Goal: Book appointment/travel/reservation

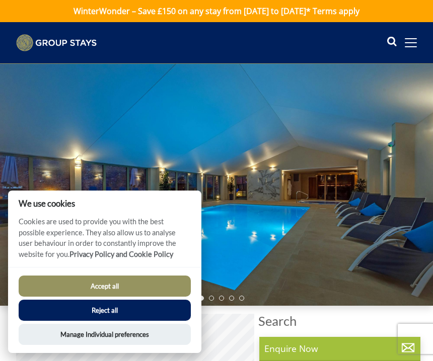
click at [126, 287] on button "Accept all" at bounding box center [105, 286] width 172 height 21
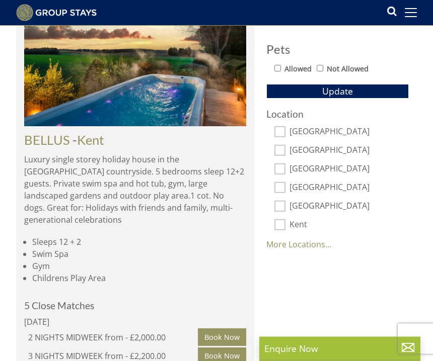
scroll to position [532, 0]
click at [303, 242] on link "More Locations..." at bounding box center [298, 244] width 65 height 11
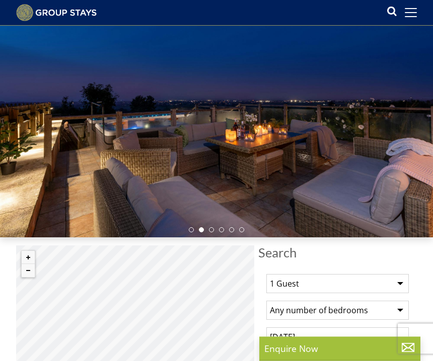
scroll to position [51, 0]
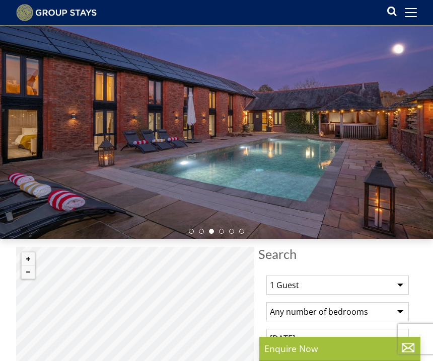
click at [403, 281] on select "1 Guest 2 Guests 3 Guests 4 Guests 5 Guests 6 Guests 7 Guests 8 Guests 9 Guests…" at bounding box center [337, 285] width 142 height 19
select select "14"
click at [400, 310] on select "Any number of bedrooms 4 Bedrooms 5 Bedrooms 6 Bedrooms 7 Bedrooms 8 Bedrooms 9…" at bounding box center [337, 312] width 142 height 19
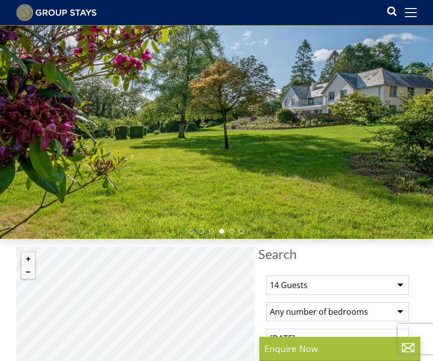
select select "7"
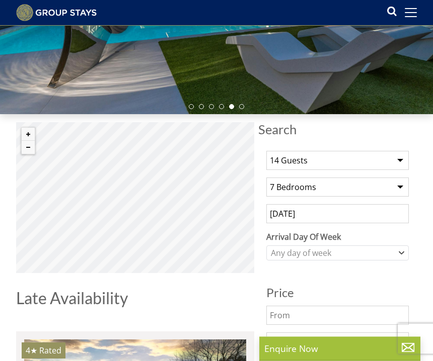
scroll to position [176, 0]
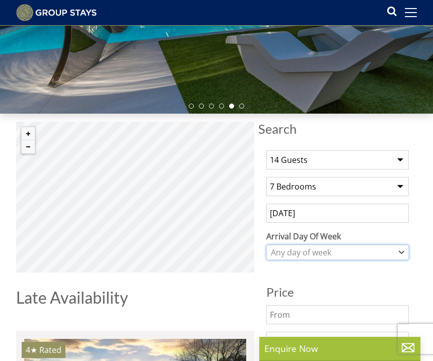
click at [402, 253] on icon "Combobox" at bounding box center [401, 253] width 5 height 2
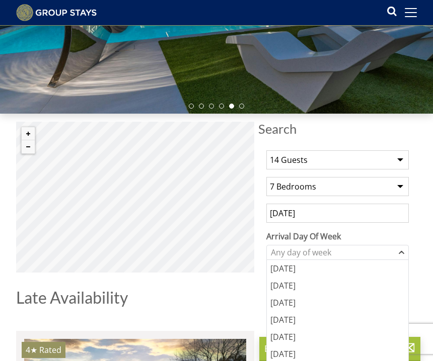
click at [364, 334] on div "[DATE]" at bounding box center [337, 337] width 141 height 17
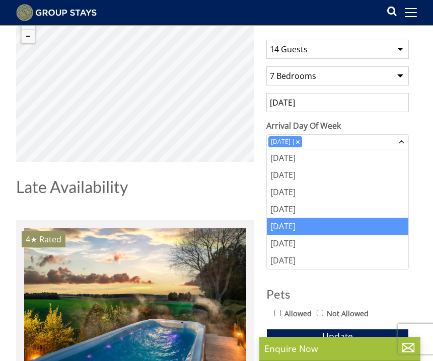
scroll to position [286, 0]
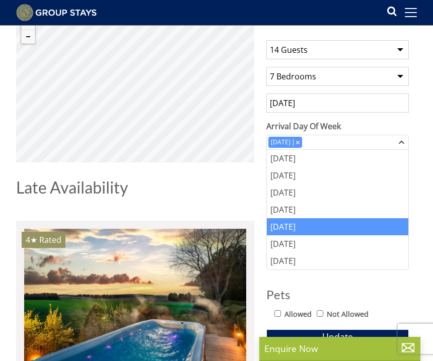
click at [393, 102] on input "[DATE]" at bounding box center [337, 103] width 142 height 19
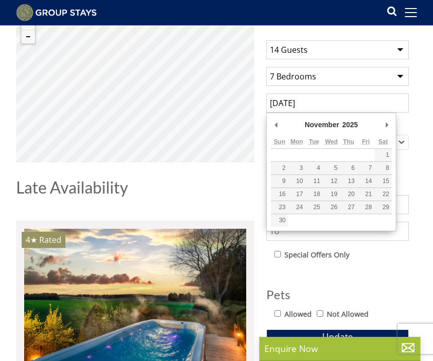
type input "[DATE]"
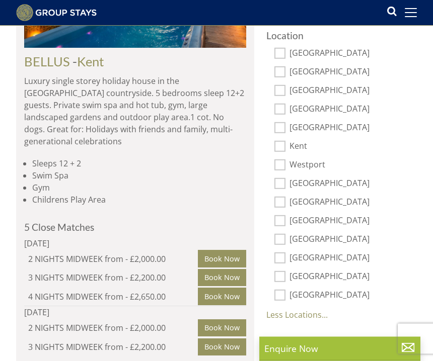
scroll to position [613, 0]
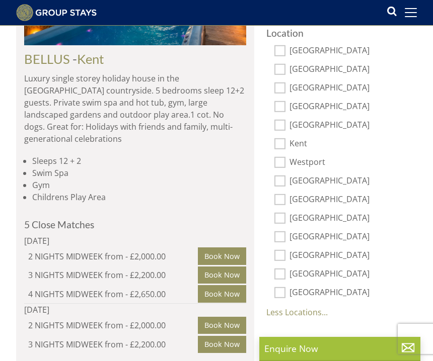
click at [304, 313] on link "Less Locations..." at bounding box center [296, 312] width 61 height 11
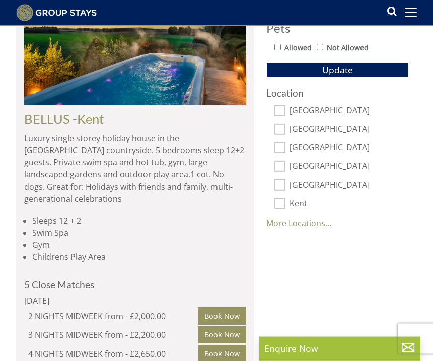
scroll to position [553, 0]
click at [307, 218] on link "More Locations..." at bounding box center [298, 223] width 65 height 11
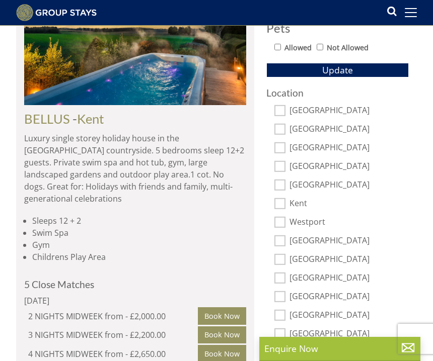
click at [321, 311] on label "[GEOGRAPHIC_DATA]" at bounding box center [348, 316] width 119 height 11
click at [285, 310] on input "[GEOGRAPHIC_DATA]" at bounding box center [279, 315] width 11 height 11
checkbox input "true"
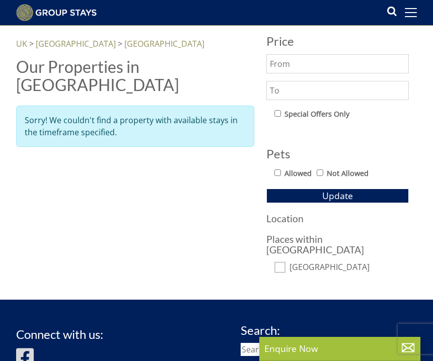
scroll to position [427, 0]
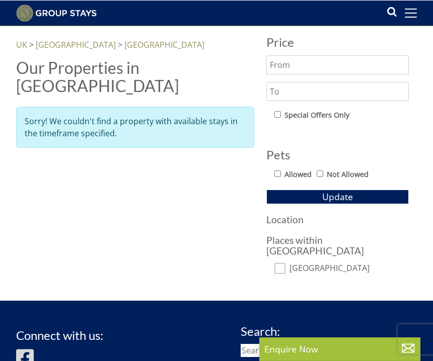
click at [280, 168] on div "Allowed Not Allowed" at bounding box center [341, 175] width 134 height 15
click at [279, 171] on input "Allowed" at bounding box center [277, 173] width 7 height 7
checkbox input "true"
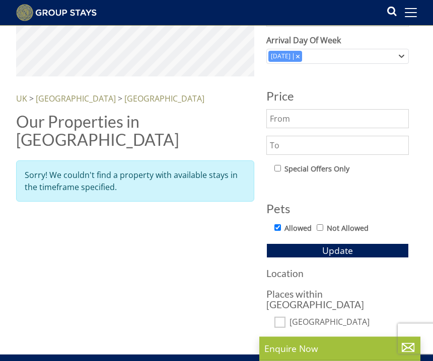
scroll to position [373, 0]
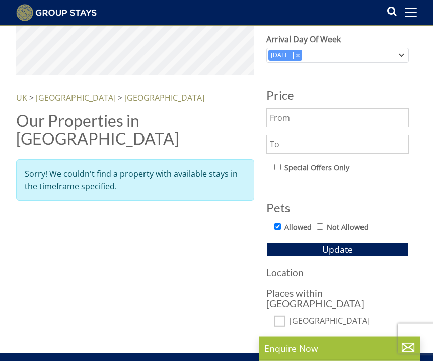
click at [345, 247] on span "Update" at bounding box center [337, 250] width 31 height 12
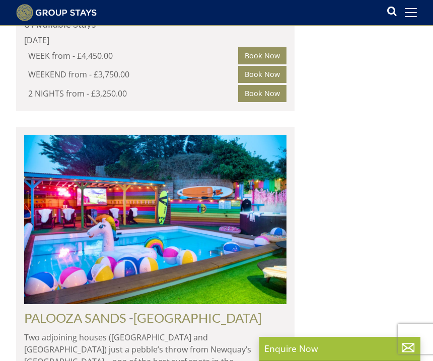
scroll to position [2537, 0]
